Goal: Task Accomplishment & Management: Manage account settings

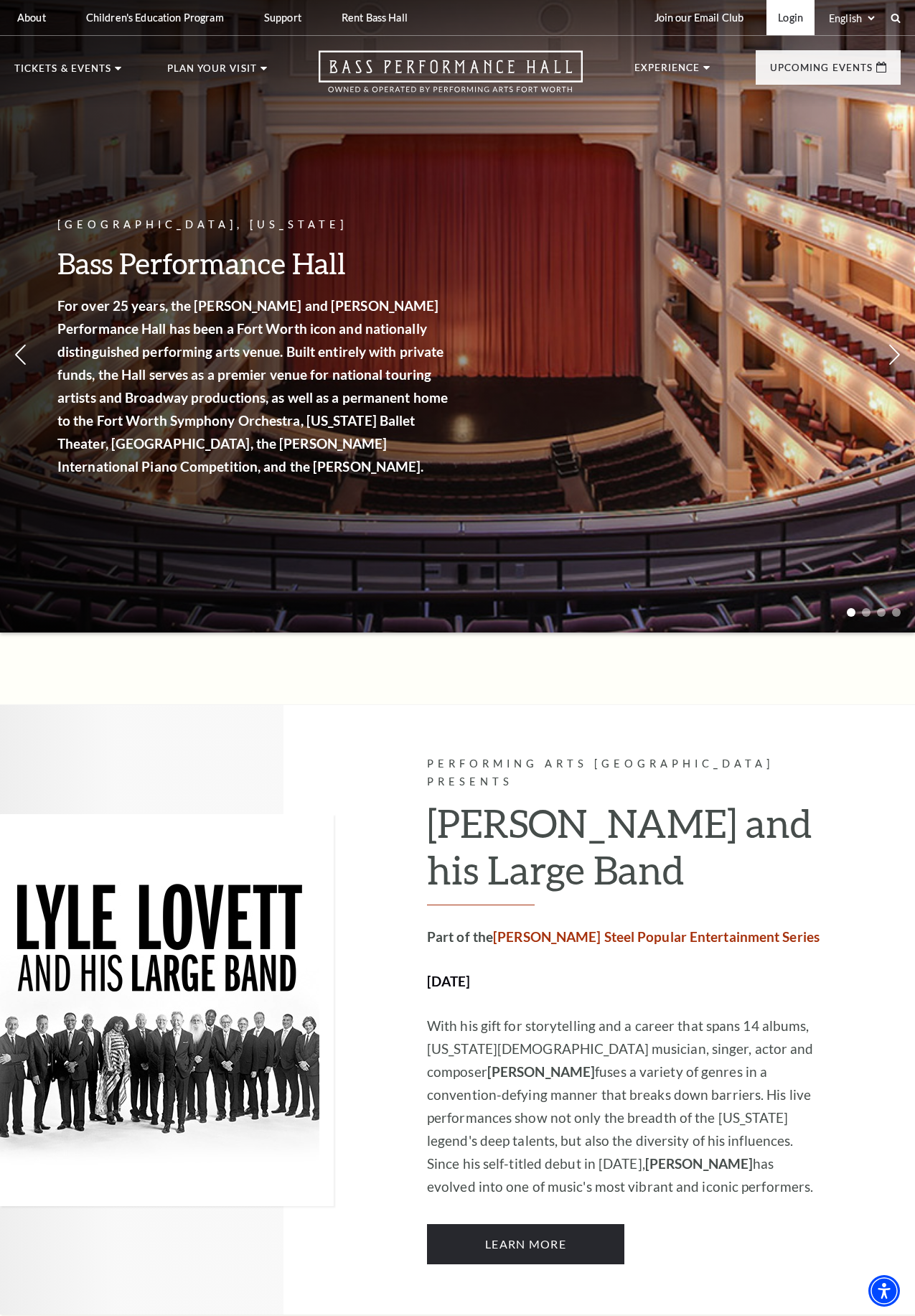
click at [792, 19] on link "Login" at bounding box center [791, 17] width 48 height 35
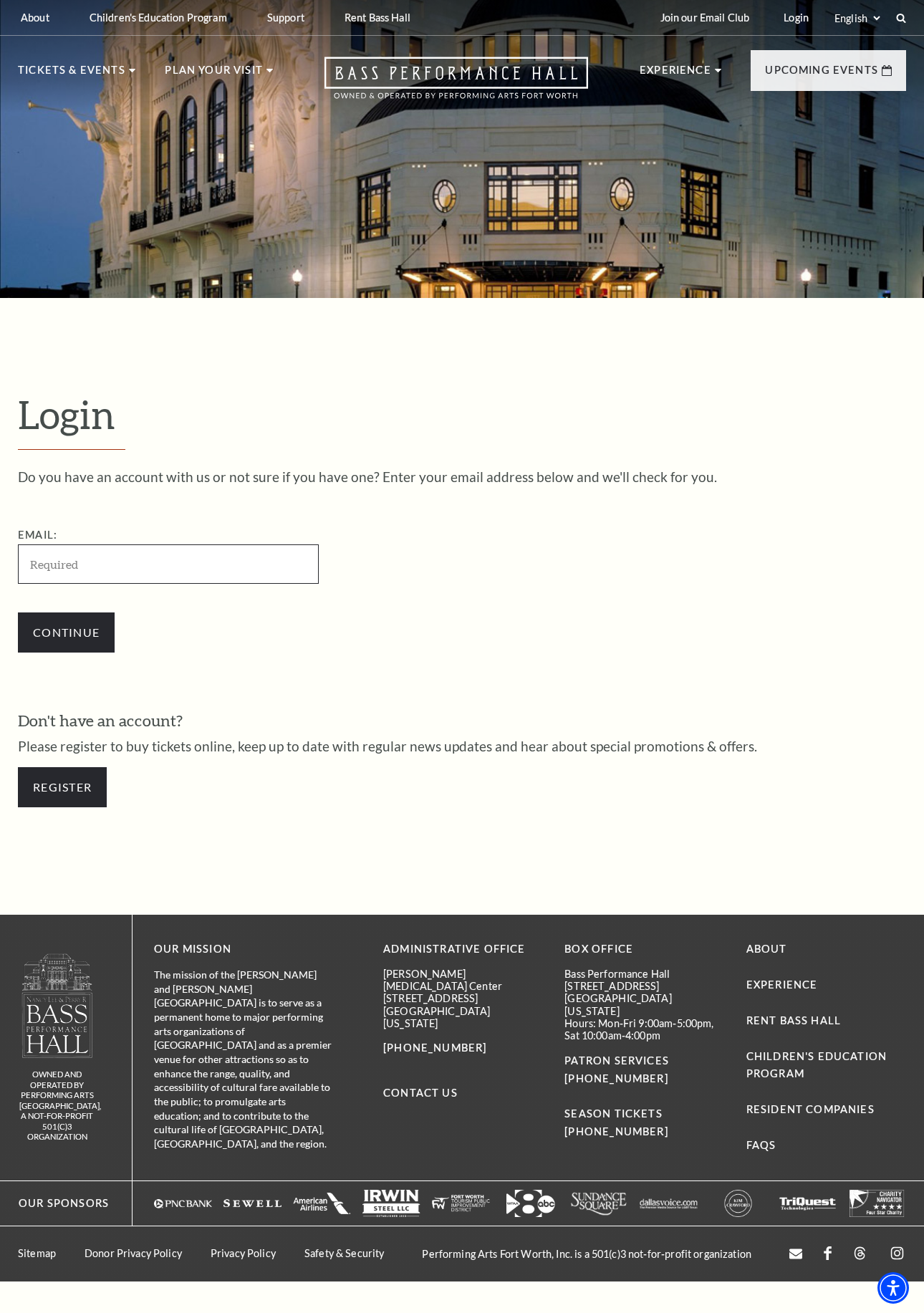
type input "[EMAIL_ADDRESS][DOMAIN_NAME]"
click at [55, 626] on input "Continue" at bounding box center [66, 632] width 96 height 40
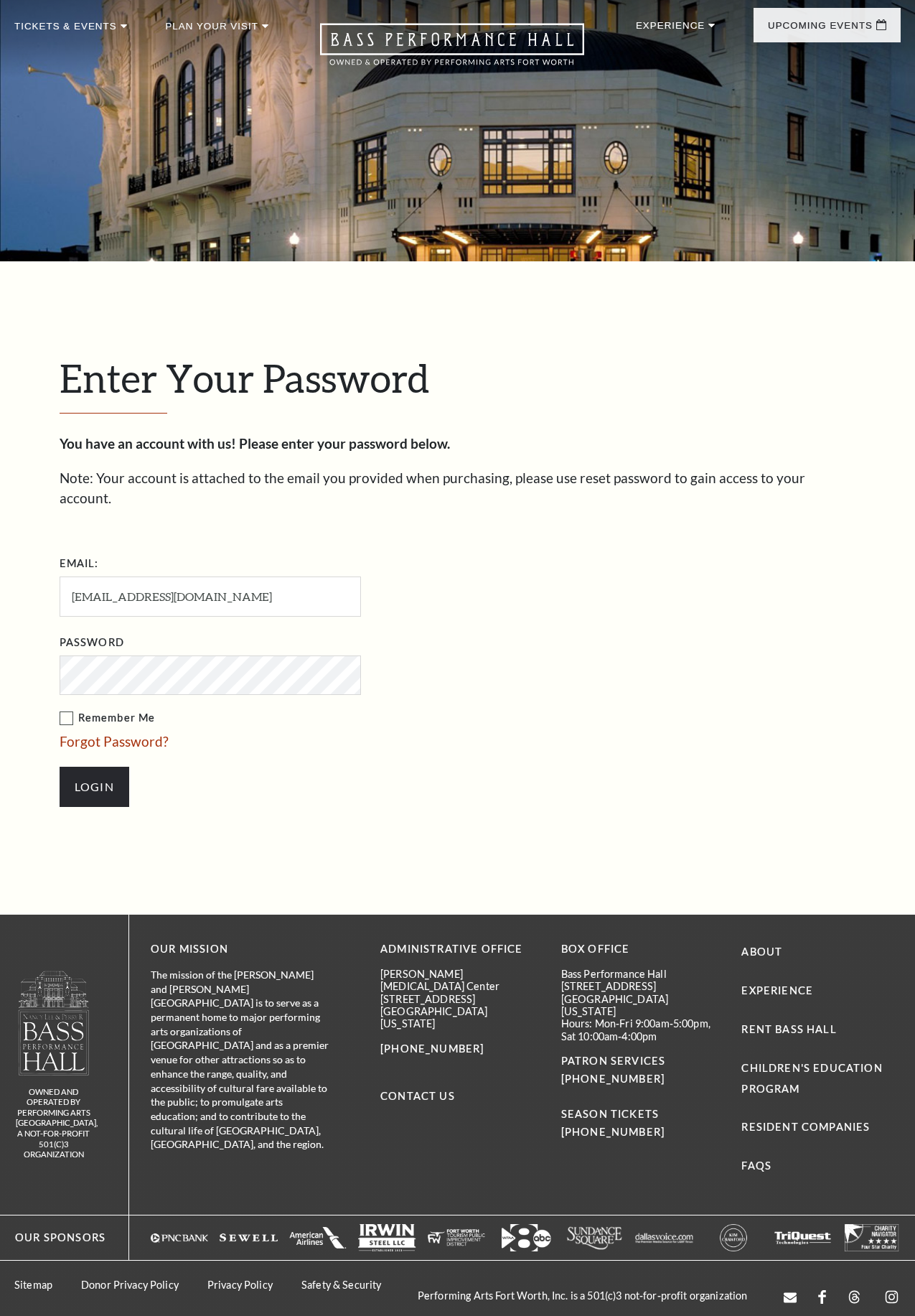
scroll to position [43, 0]
click at [102, 577] on input "[EMAIL_ADDRESS][DOMAIN_NAME]" at bounding box center [210, 596] width 301 height 40
click at [104, 636] on label "Password" at bounding box center [92, 642] width 65 height 18
click at [60, 766] on input "Login" at bounding box center [94, 786] width 70 height 41
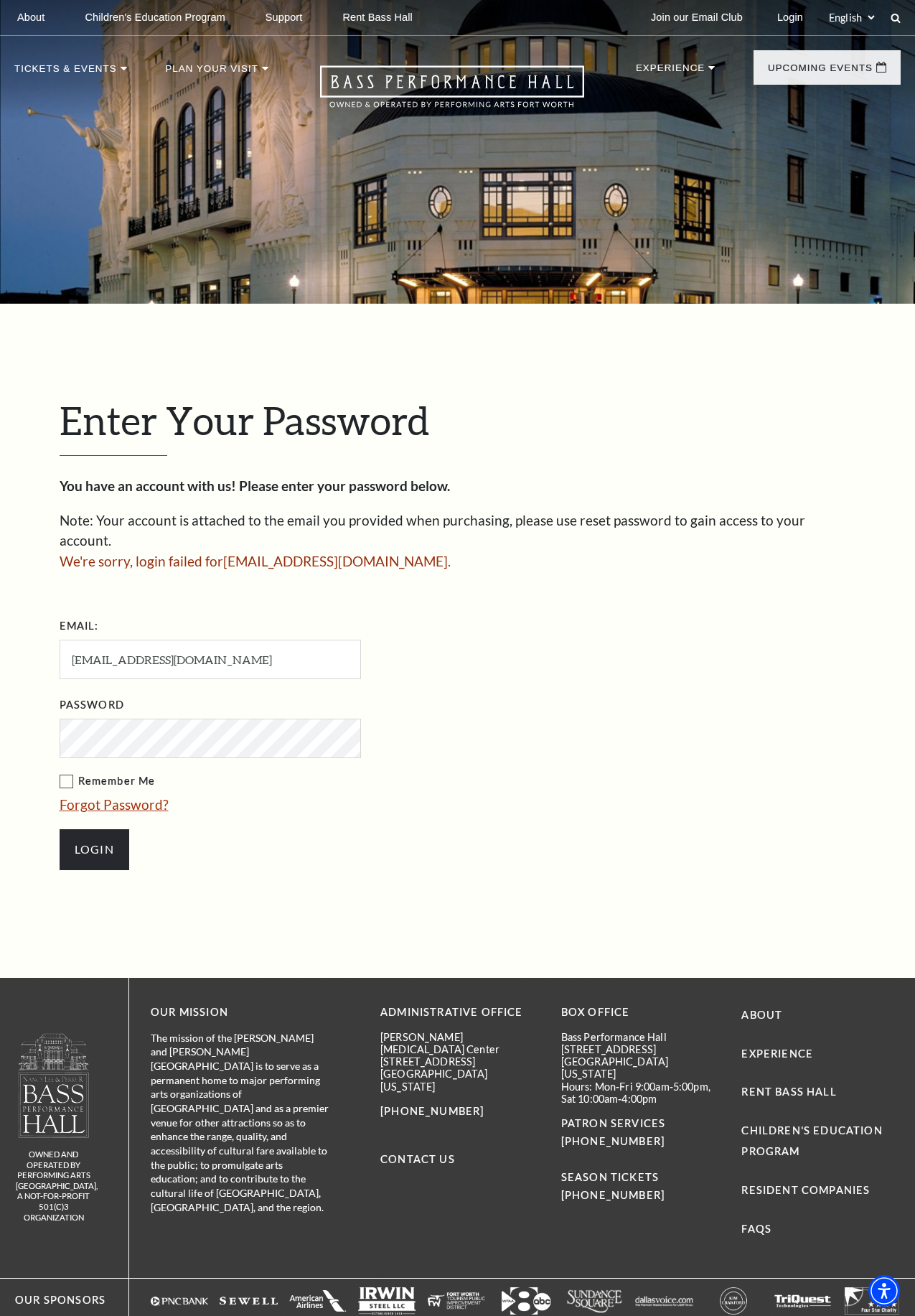
click at [116, 796] on link "Forgot Password?" at bounding box center [114, 804] width 109 height 16
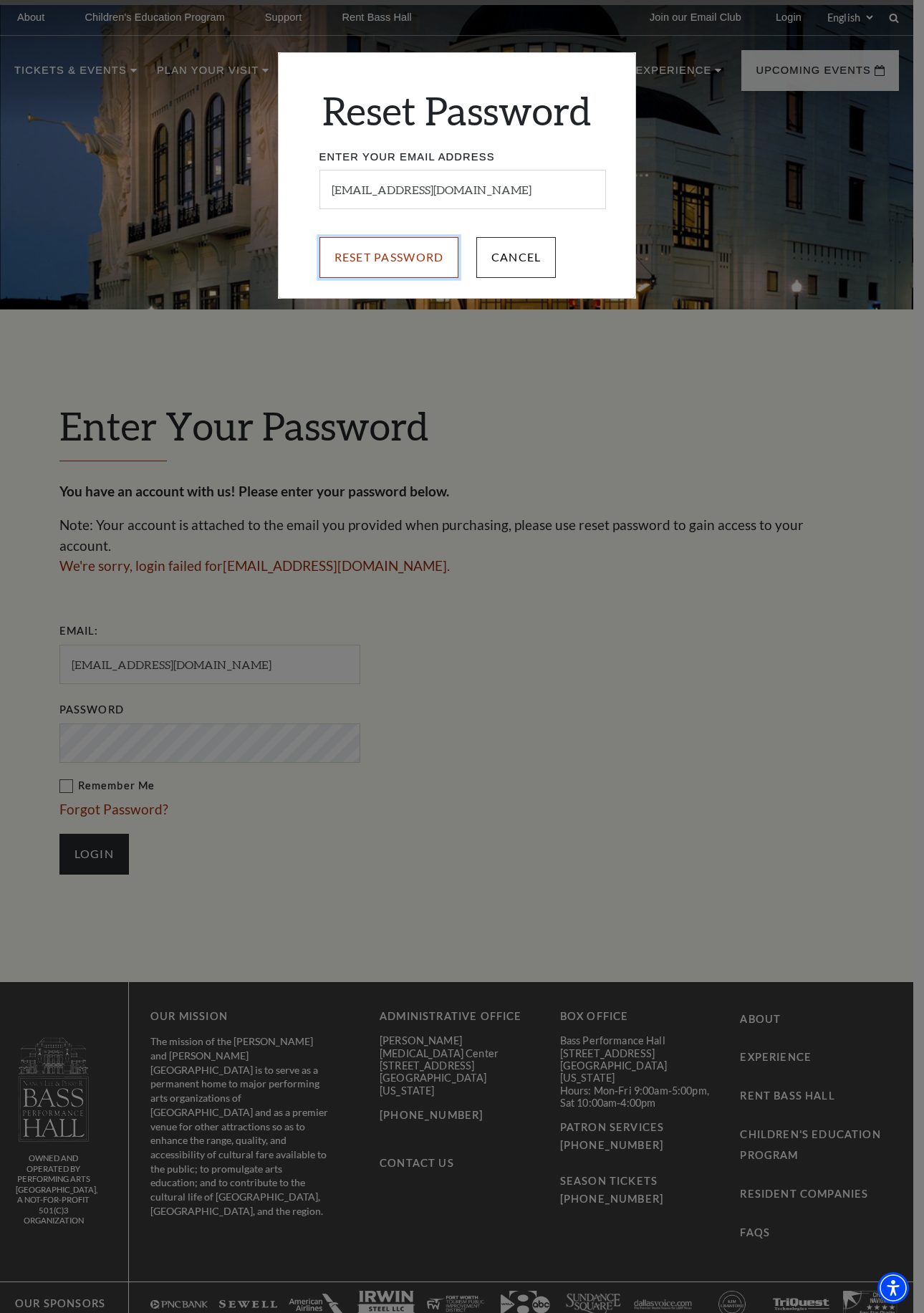
click at [397, 258] on input "Reset Password" at bounding box center [389, 257] width 140 height 40
